Goal: Download file/media

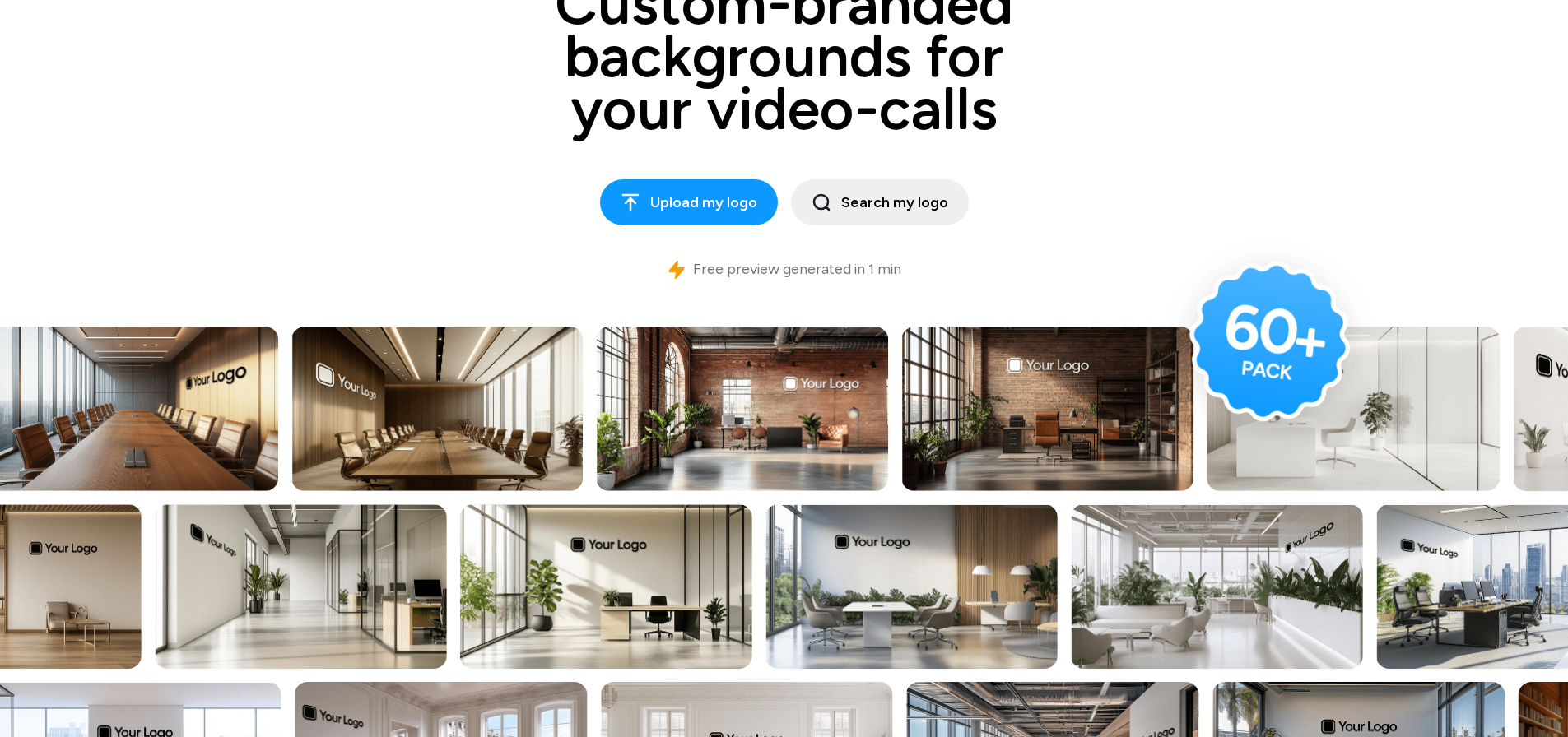
scroll to position [329, 0]
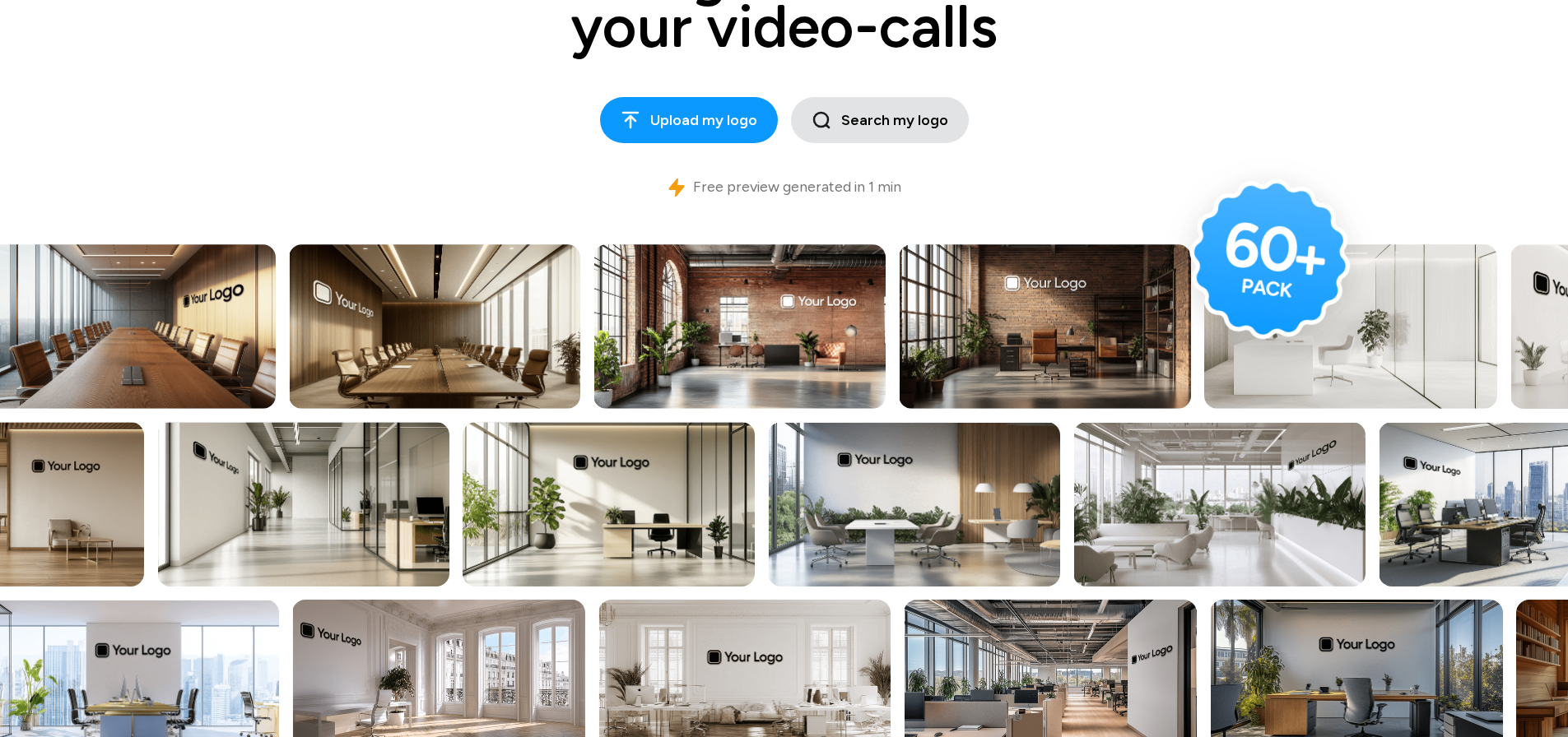
click at [905, 118] on span "Search my logo" at bounding box center [880, 120] width 137 height 23
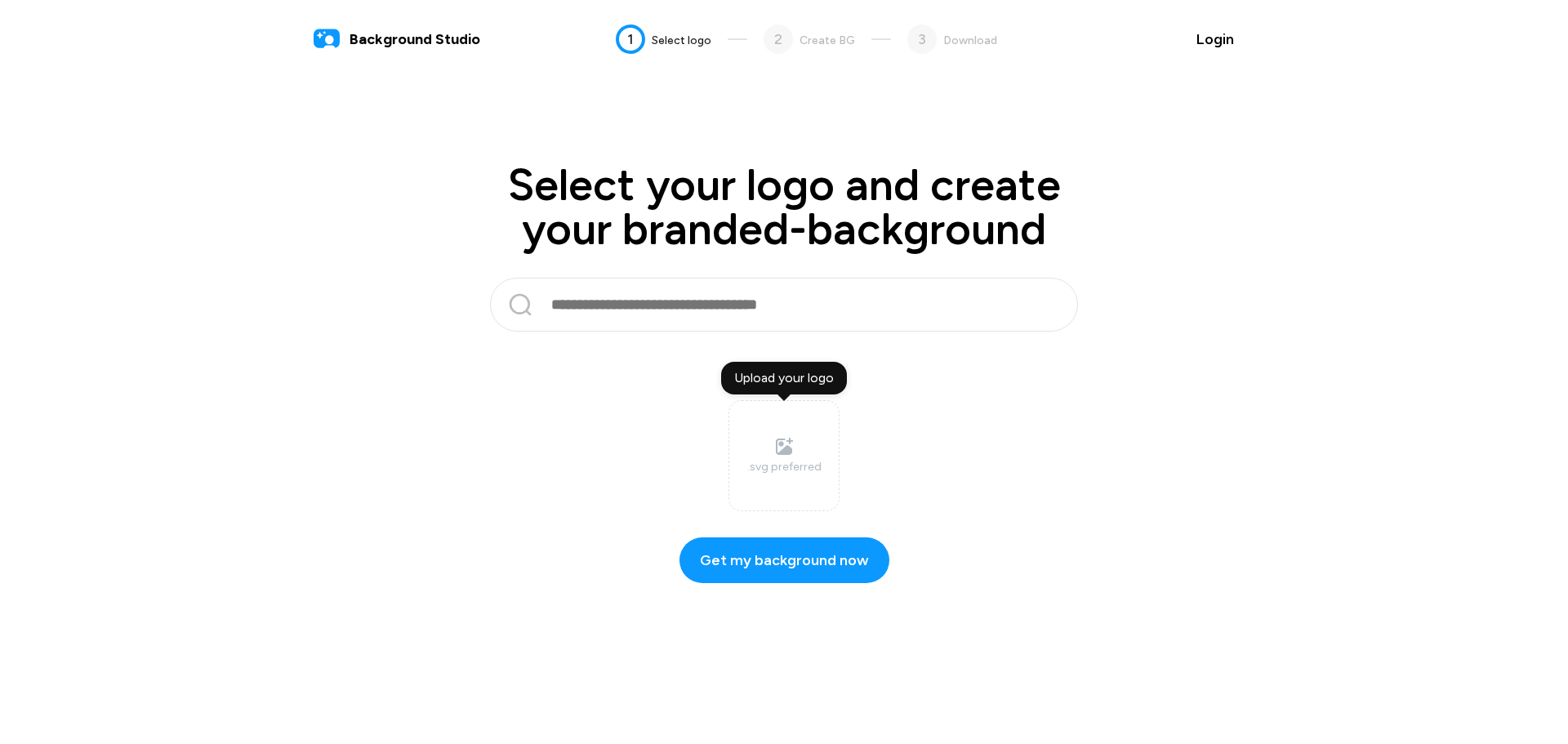
click at [678, 307] on input "text" at bounding box center [782, 305] width 464 height 40
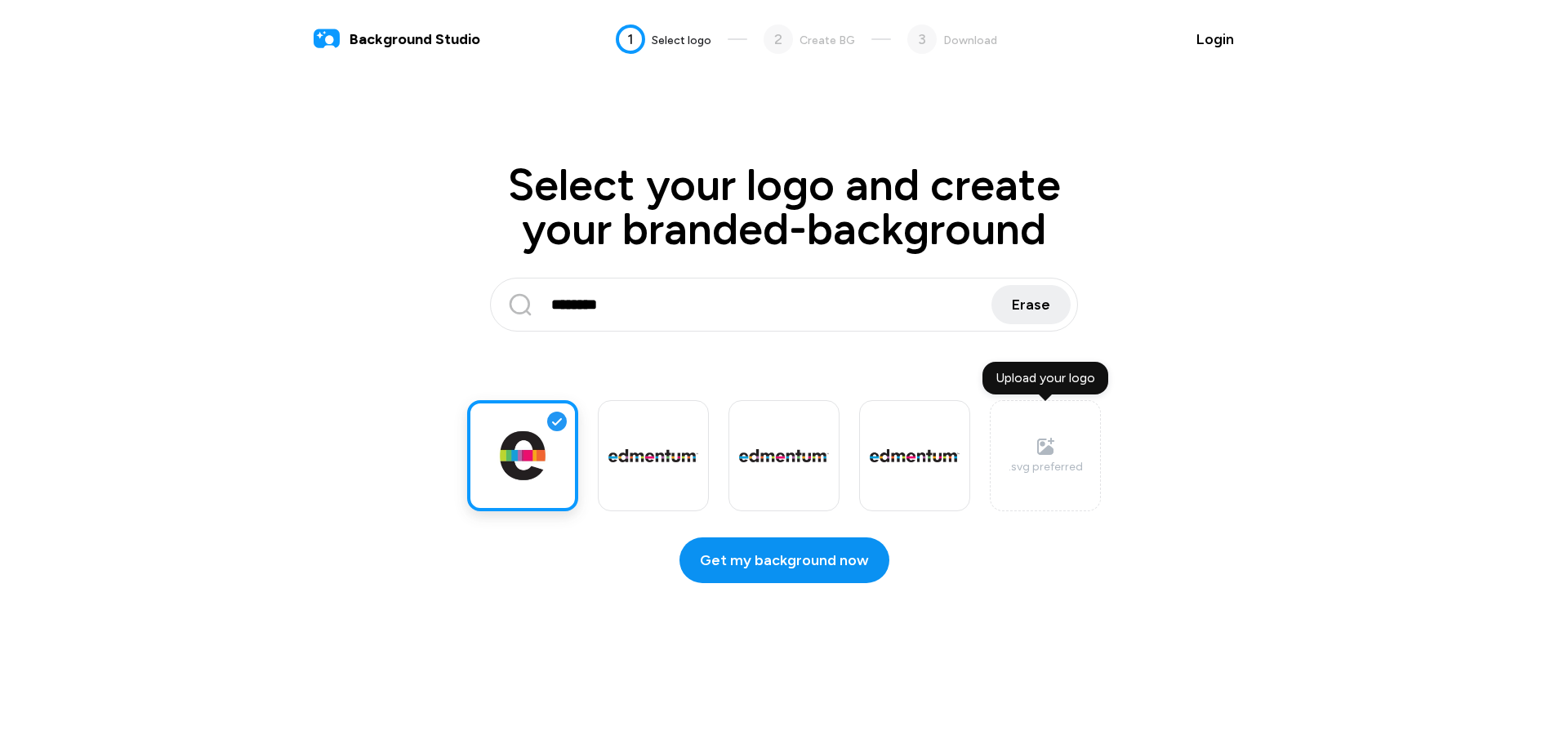
type input "********"
click at [724, 554] on span "Get my background now" at bounding box center [784, 561] width 169 height 22
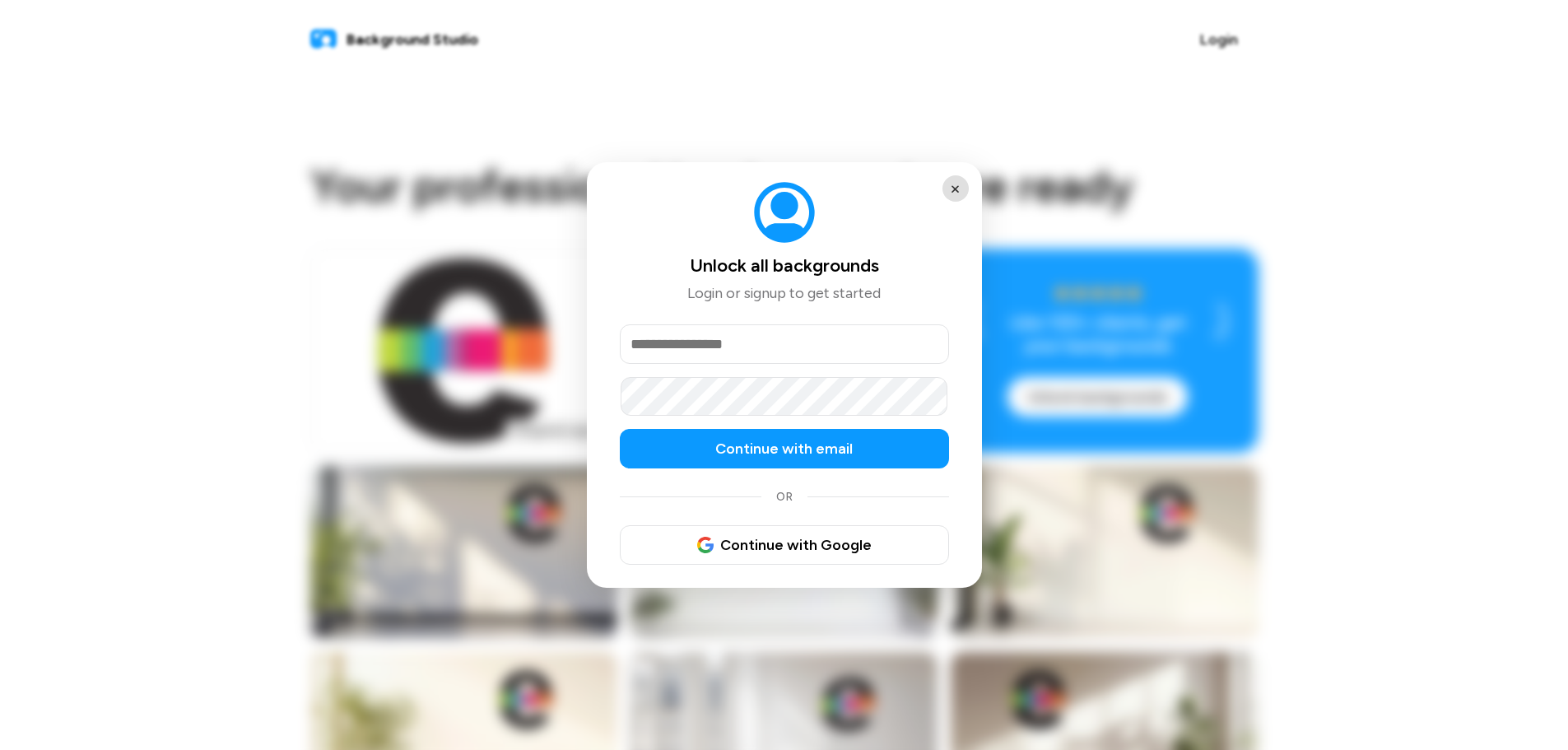
click at [955, 186] on button "×" at bounding box center [955, 188] width 26 height 26
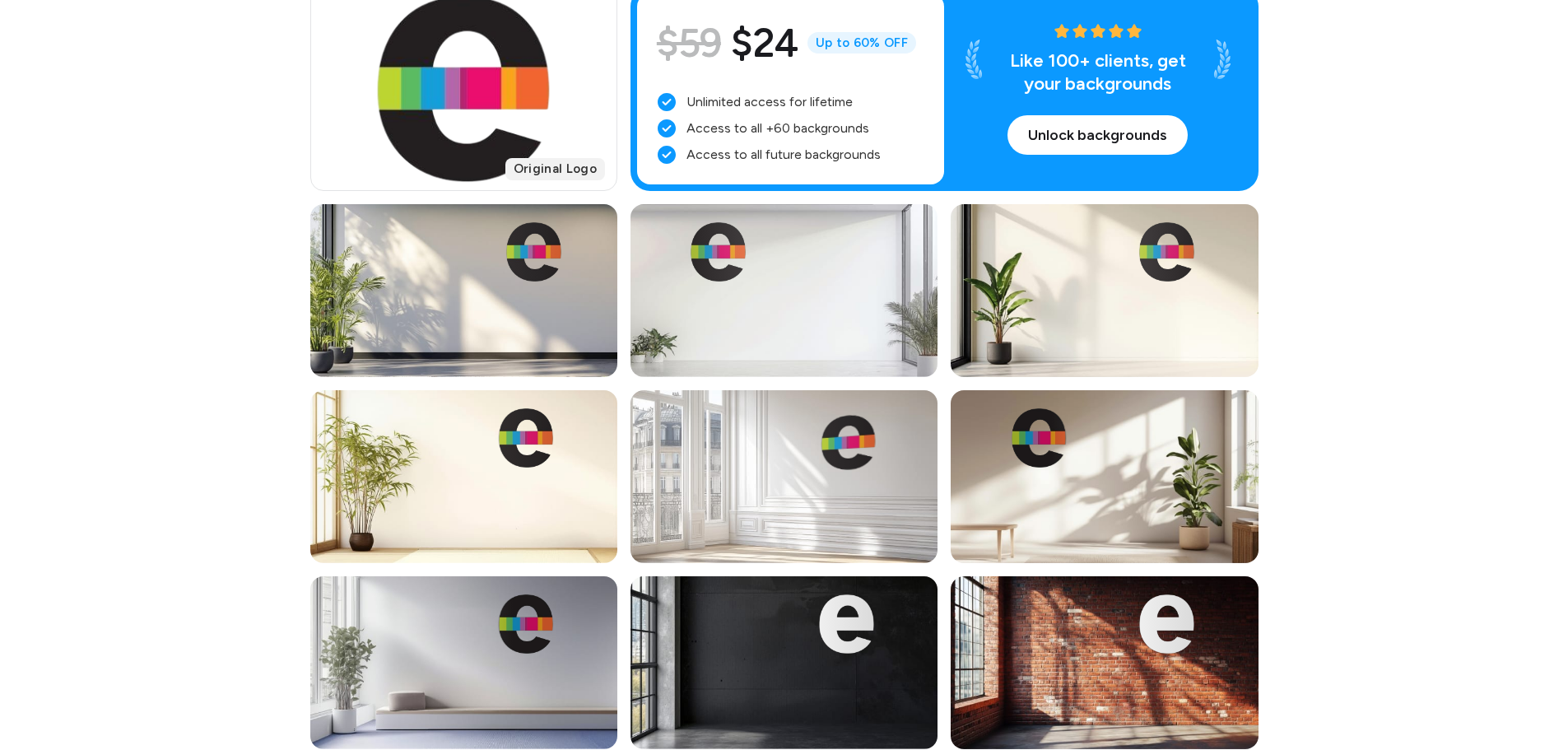
scroll to position [247, 0]
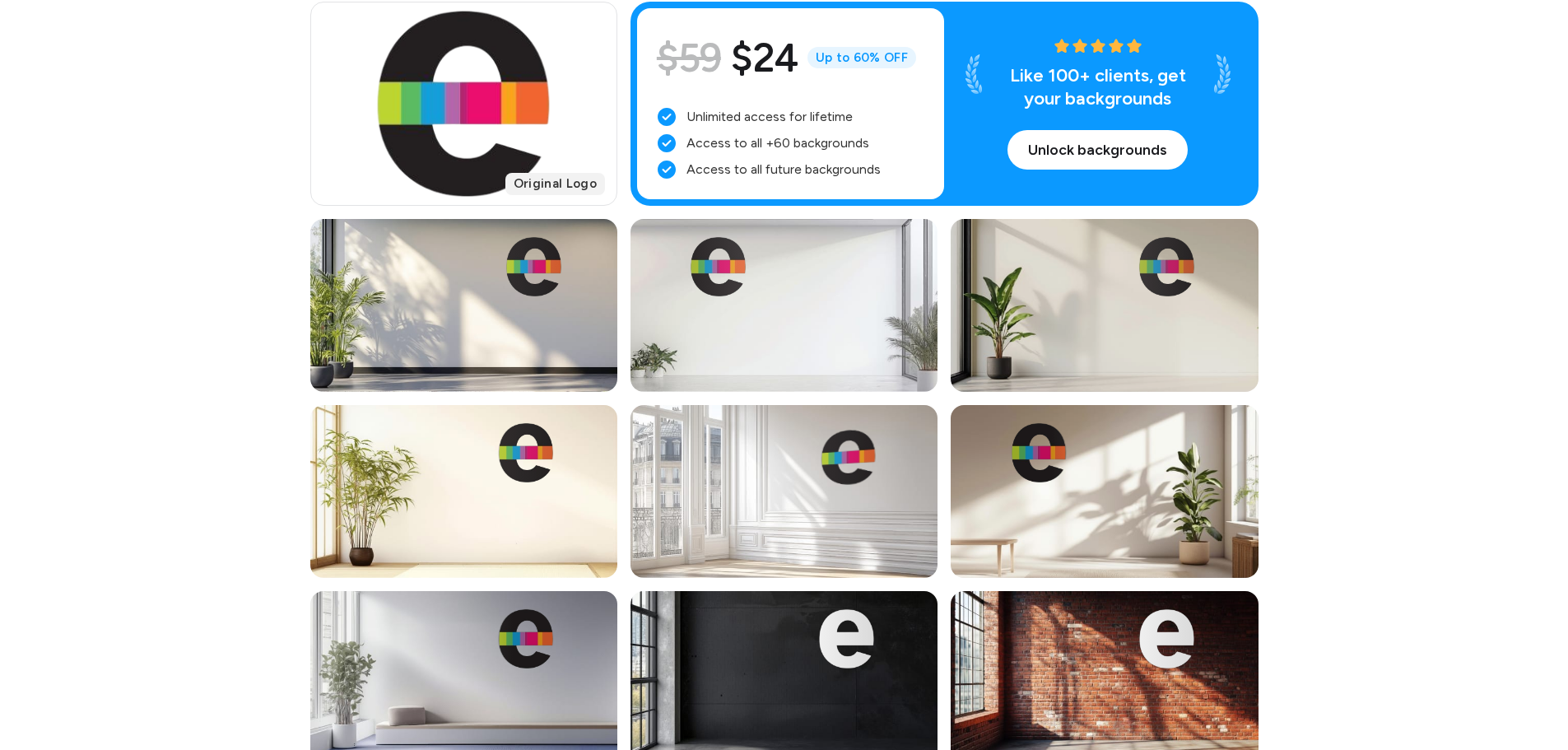
click at [1129, 297] on div at bounding box center [1168, 266] width 129 height 64
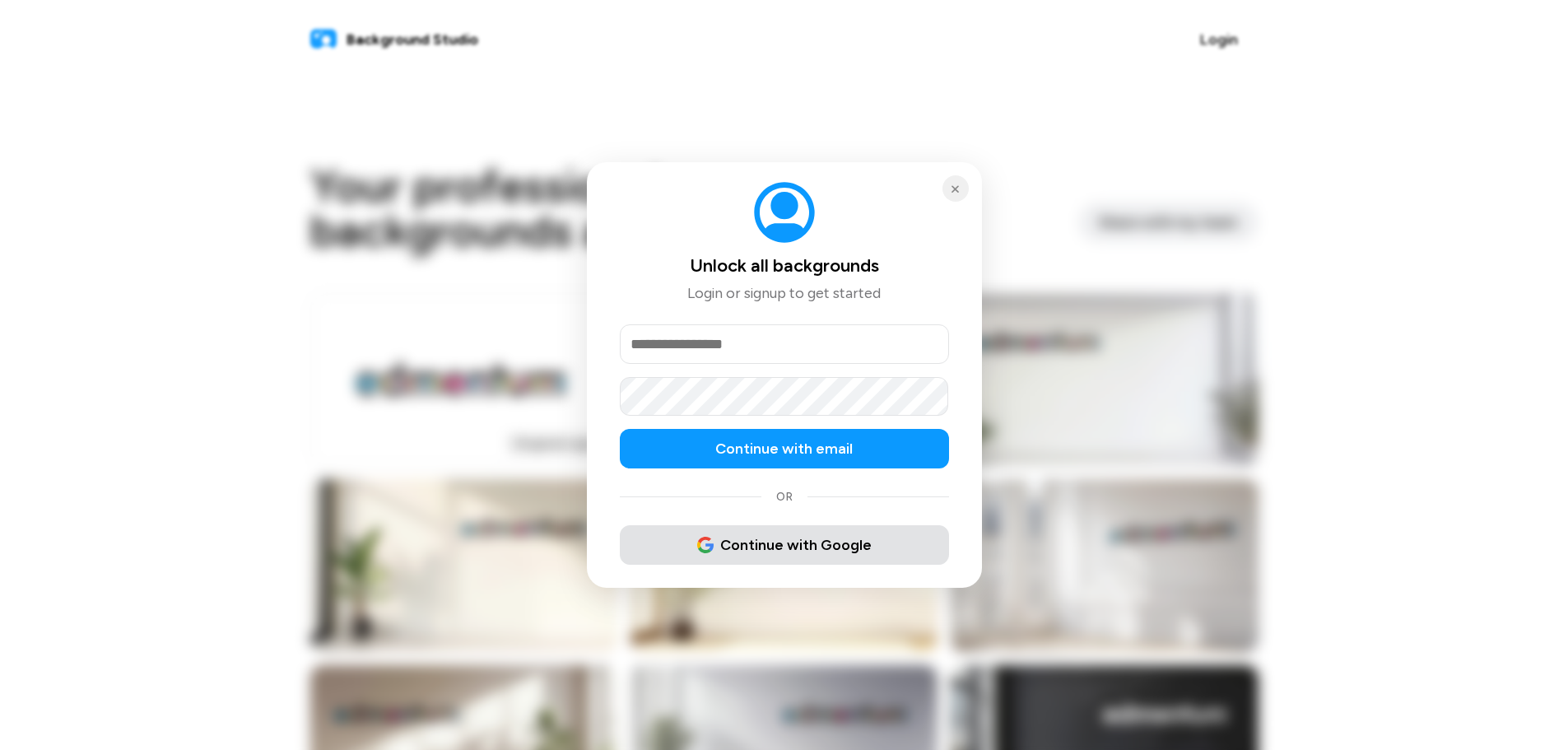
click at [722, 554] on span "Continue with Google" at bounding box center [784, 545] width 175 height 23
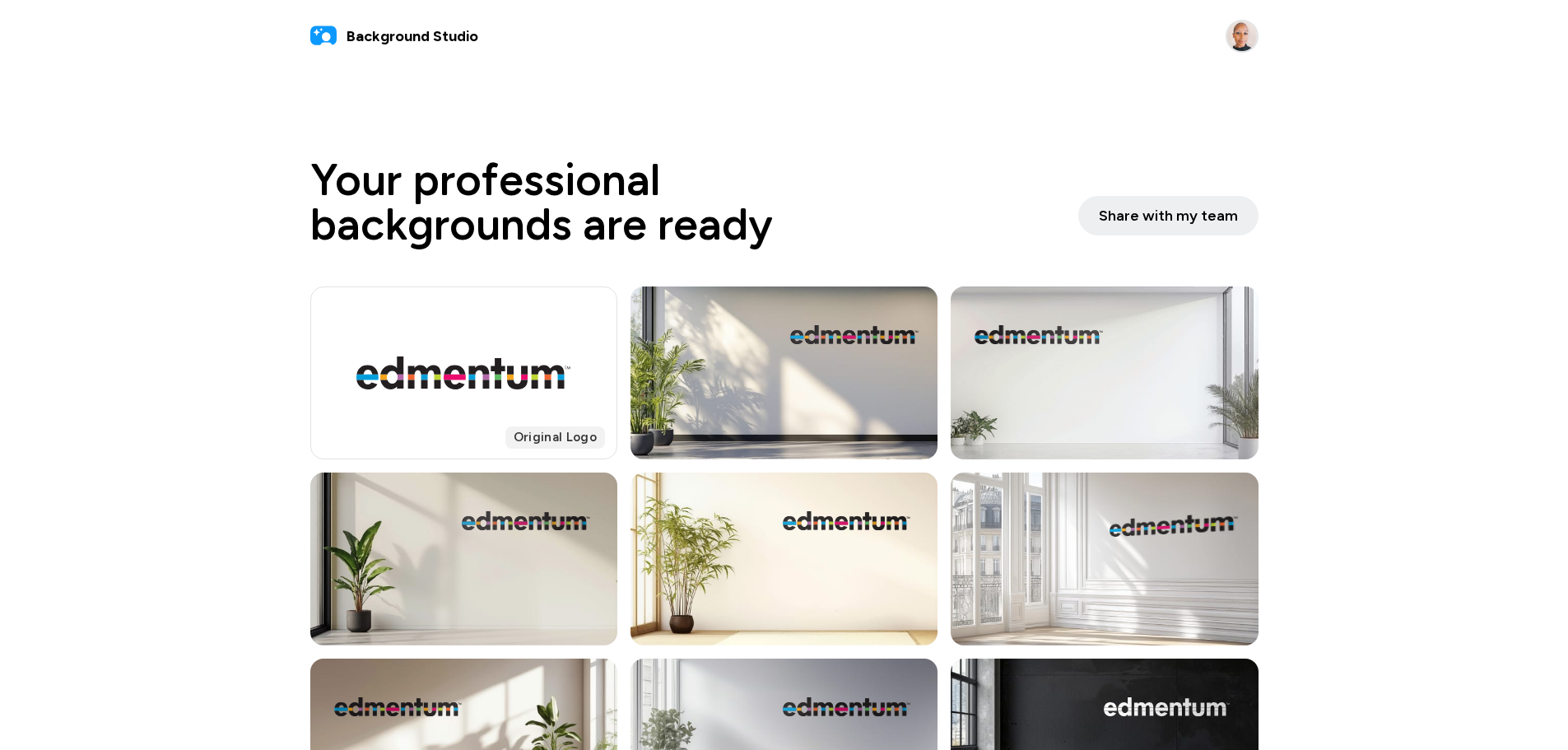
click at [527, 559] on div at bounding box center [464, 559] width 307 height 173
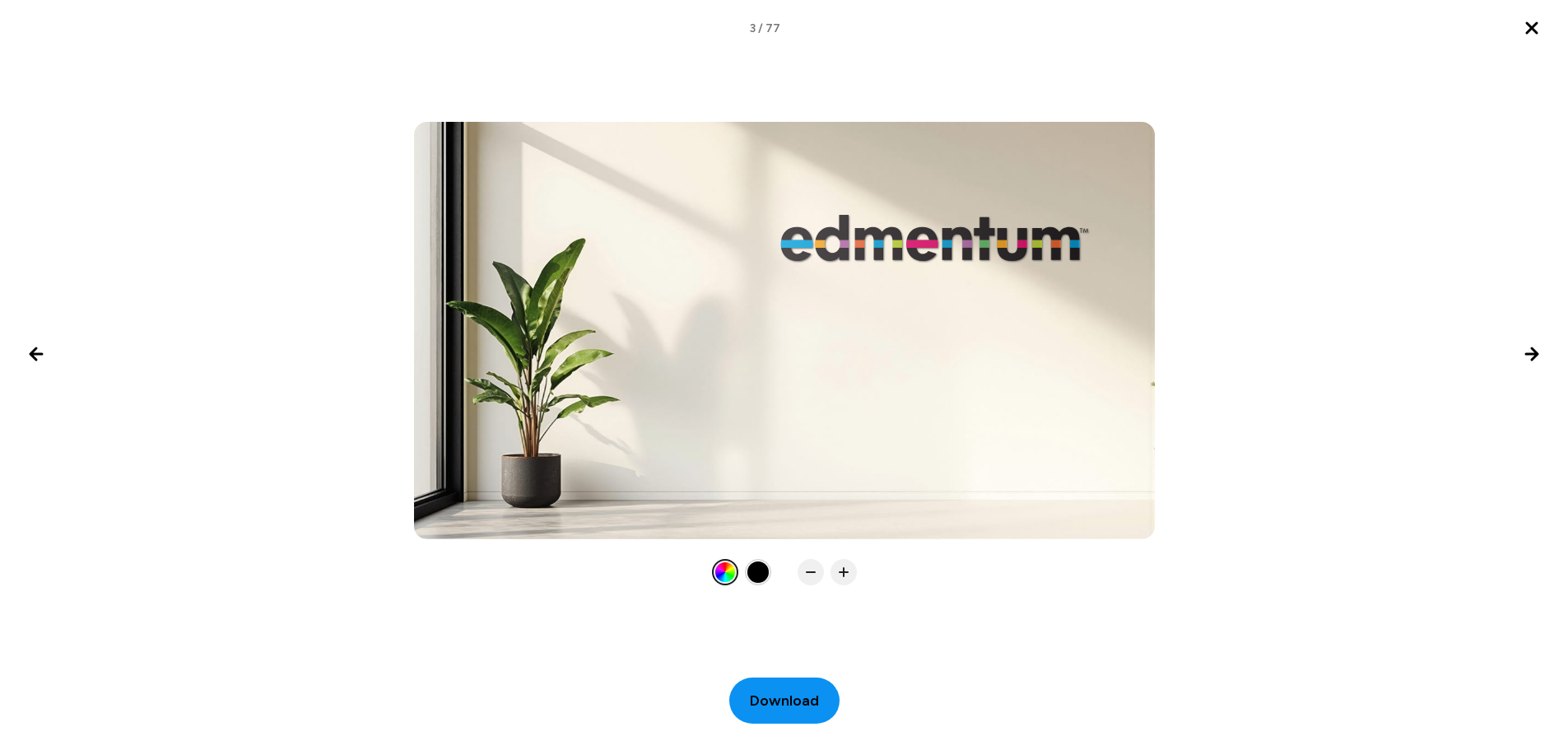
click at [763, 709] on span "Download" at bounding box center [784, 700] width 69 height 23
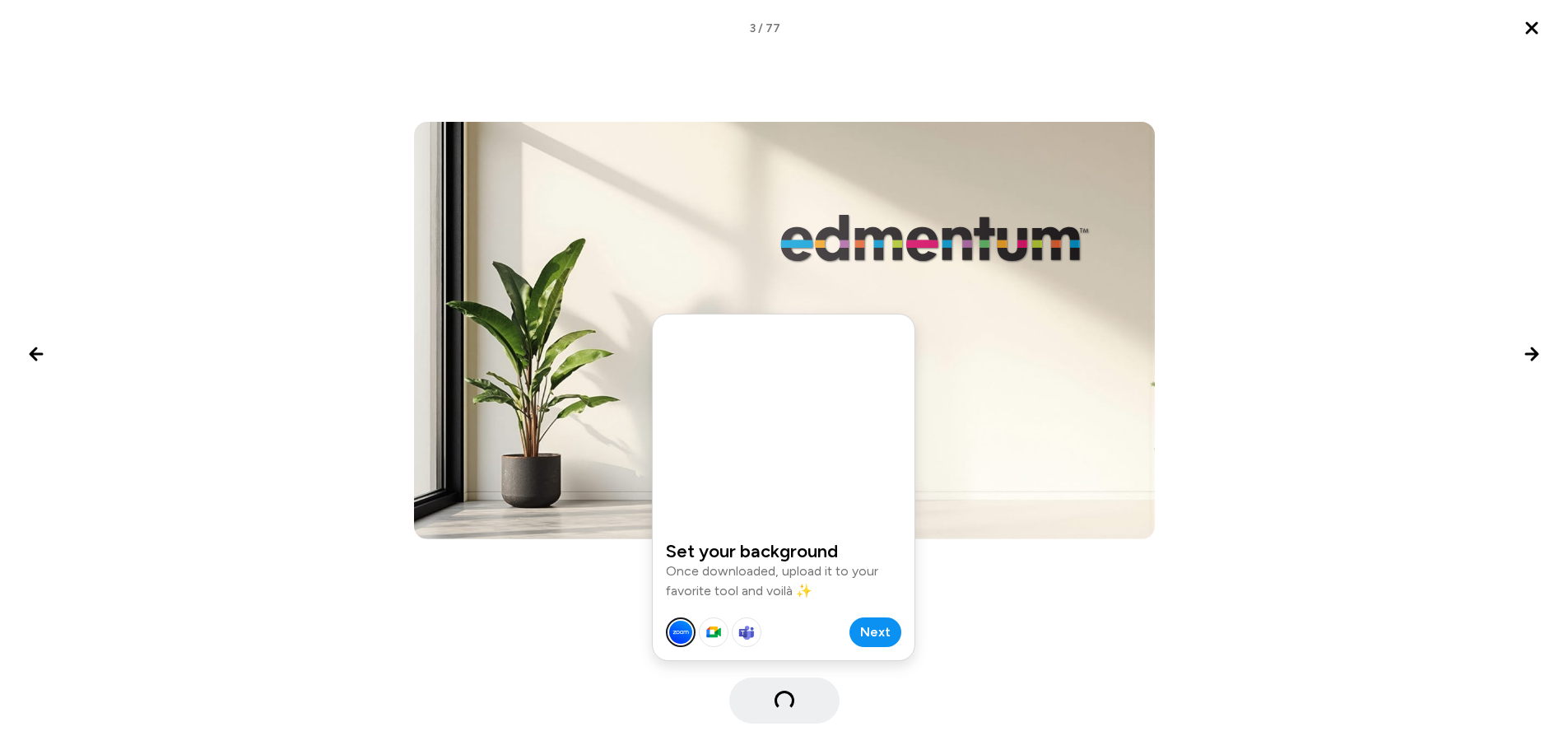
click at [863, 637] on span "Next" at bounding box center [876, 632] width 31 height 20
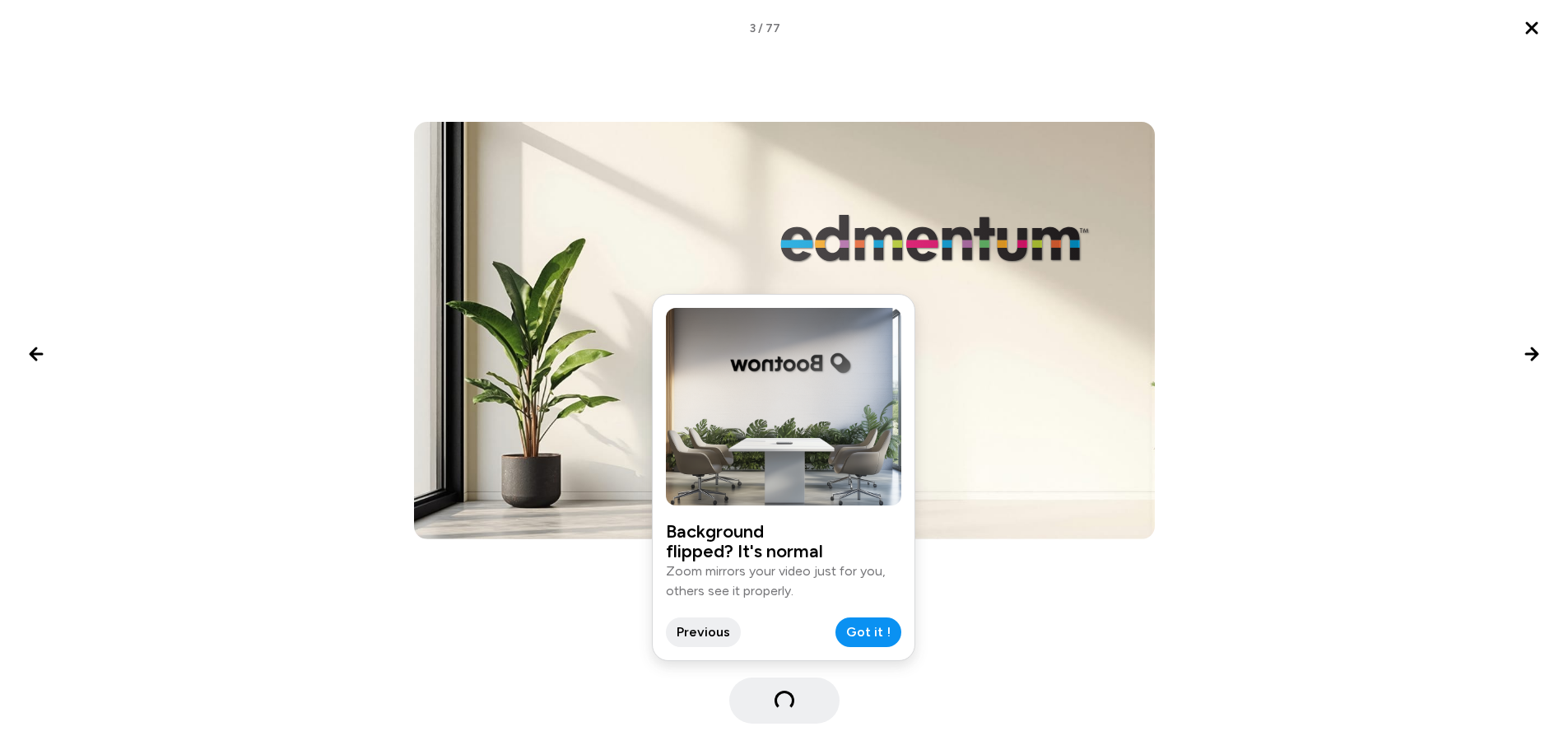
click at [876, 636] on span "Got it !" at bounding box center [868, 632] width 44 height 20
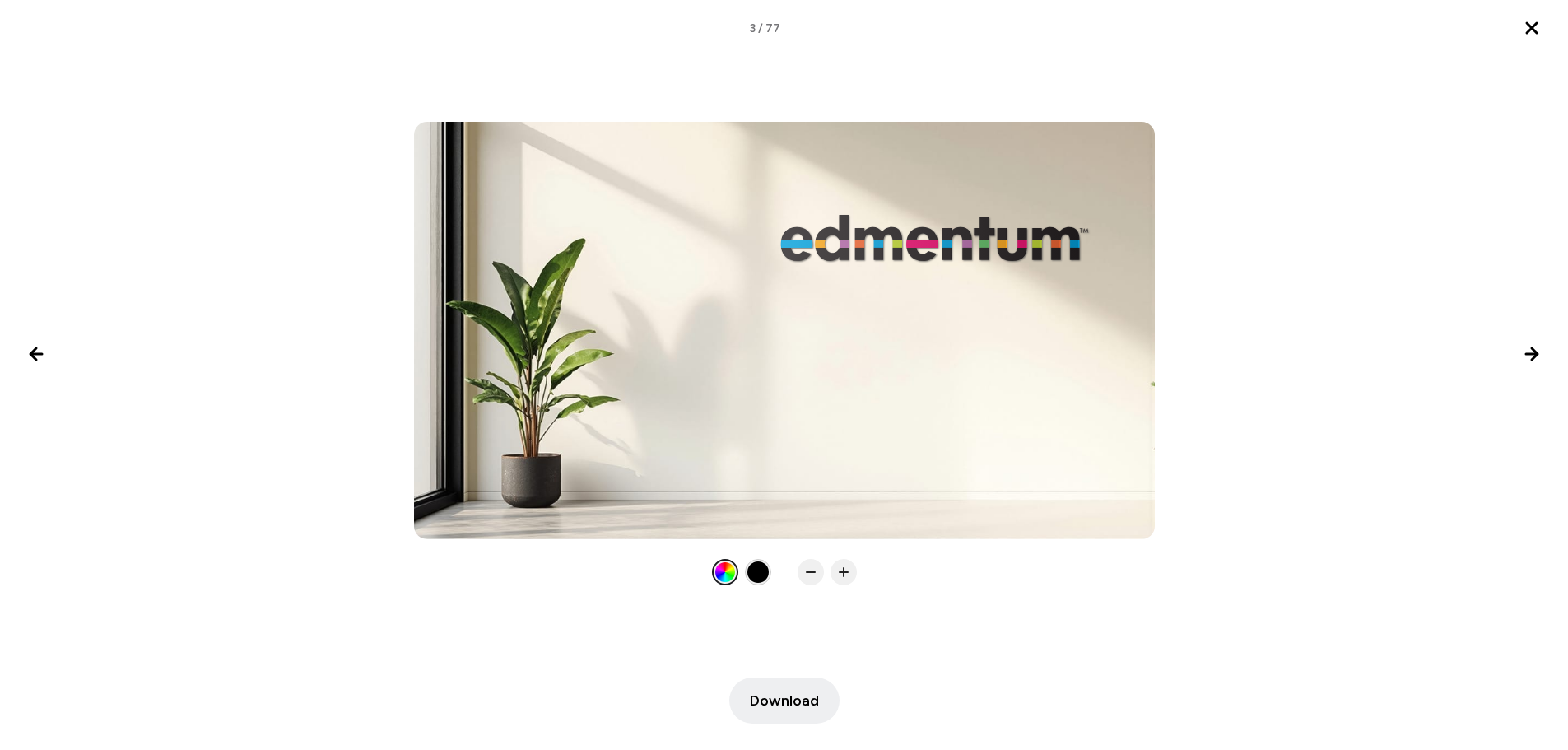
click at [1053, 61] on div at bounding box center [784, 353] width 1568 height 595
